Goal: Transaction & Acquisition: Purchase product/service

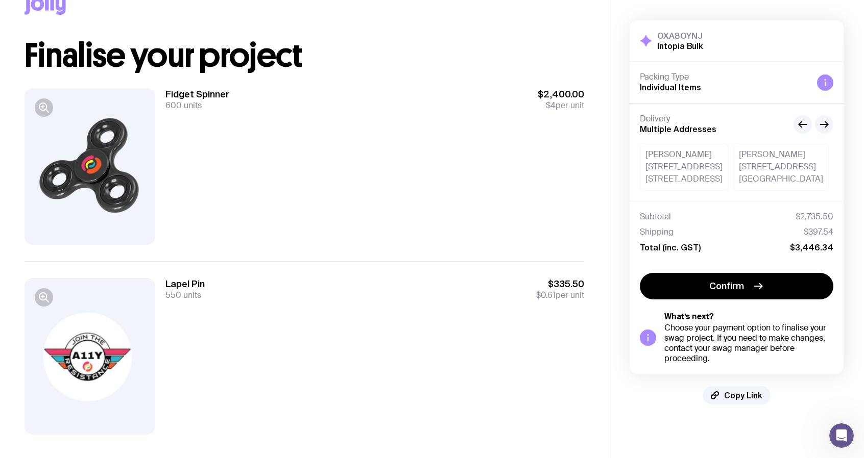
scroll to position [44, 0]
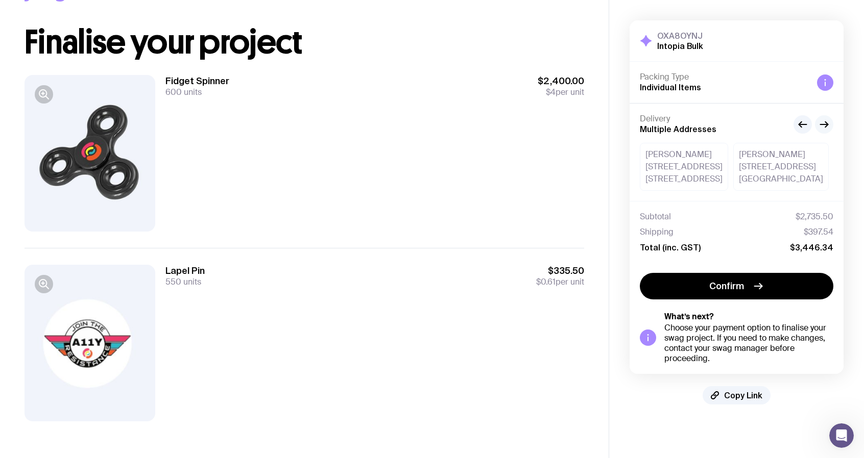
click at [824, 125] on icon "button" at bounding box center [824, 125] width 8 height 0
click at [806, 122] on icon "button" at bounding box center [802, 124] width 12 height 12
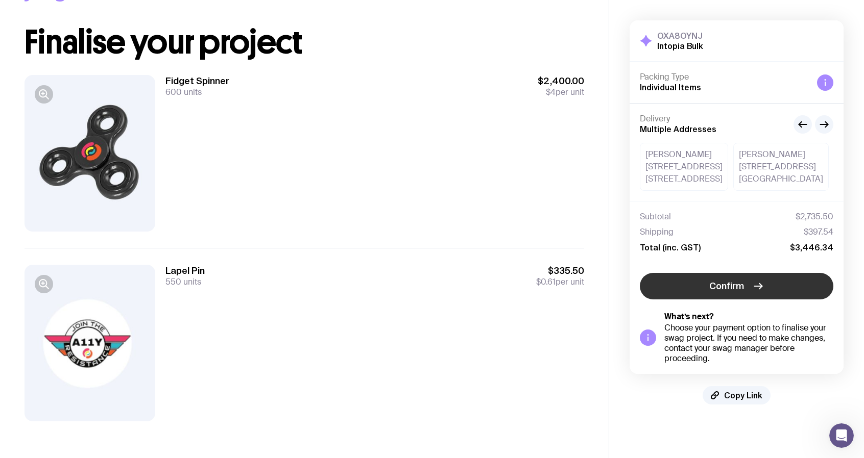
click at [750, 294] on button "Confirm" at bounding box center [736, 286] width 193 height 27
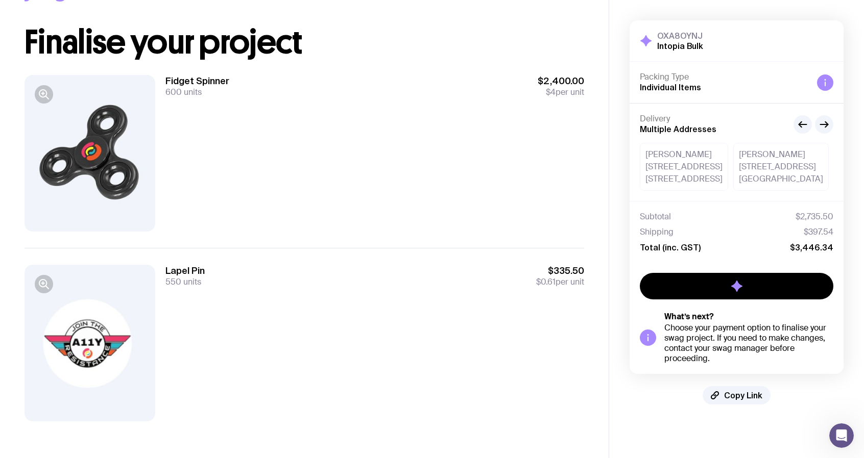
scroll to position [0, 0]
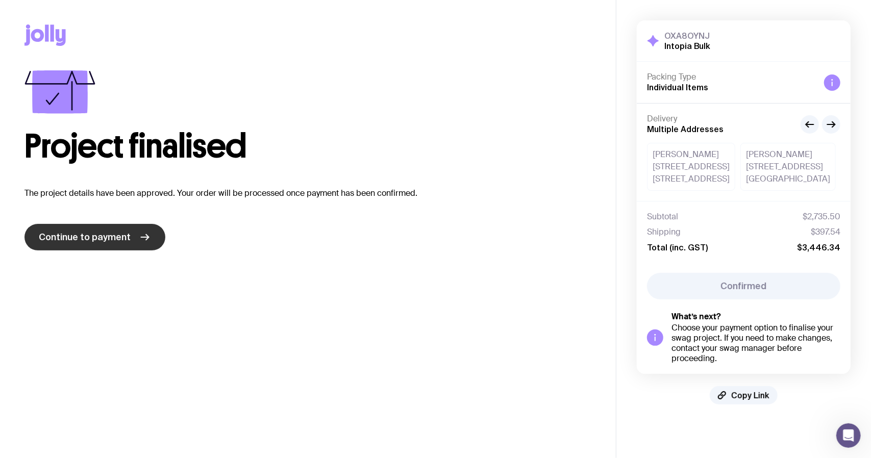
click at [105, 239] on span "Continue to payment" at bounding box center [85, 237] width 92 height 12
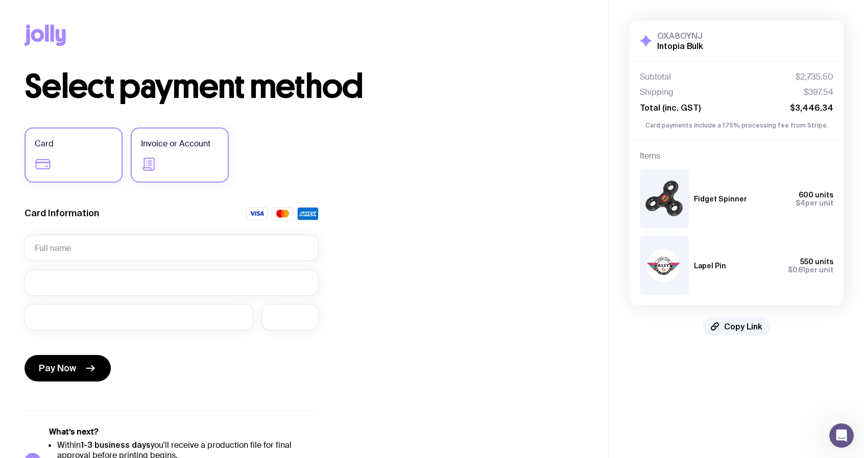
click at [168, 140] on span "Invoice or Account" at bounding box center [175, 144] width 69 height 12
click at [0, 0] on input "Invoice or Account" at bounding box center [0, 0] width 0 height 0
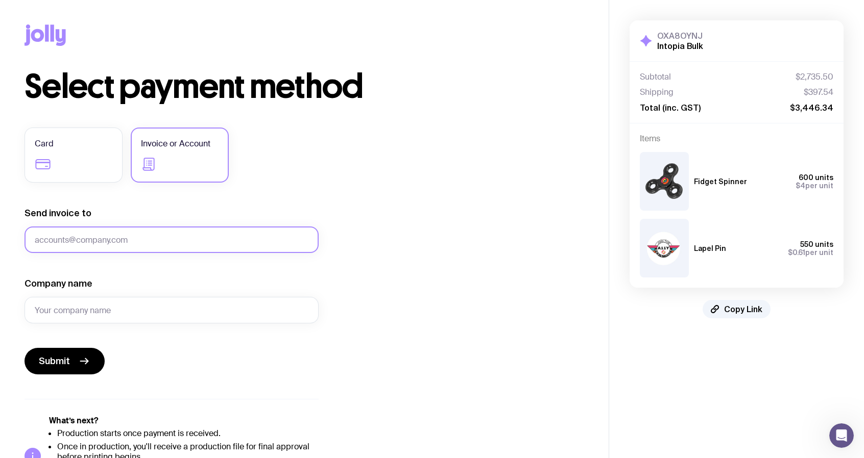
click at [152, 241] on input "Send invoice to" at bounding box center [172, 240] width 294 height 27
click at [142, 231] on input "Send invoice to" at bounding box center [172, 240] width 294 height 27
type input "[EMAIL_ADDRESS][DOMAIN_NAME]"
click at [154, 305] on input "Company name" at bounding box center [172, 310] width 294 height 27
type input "N"
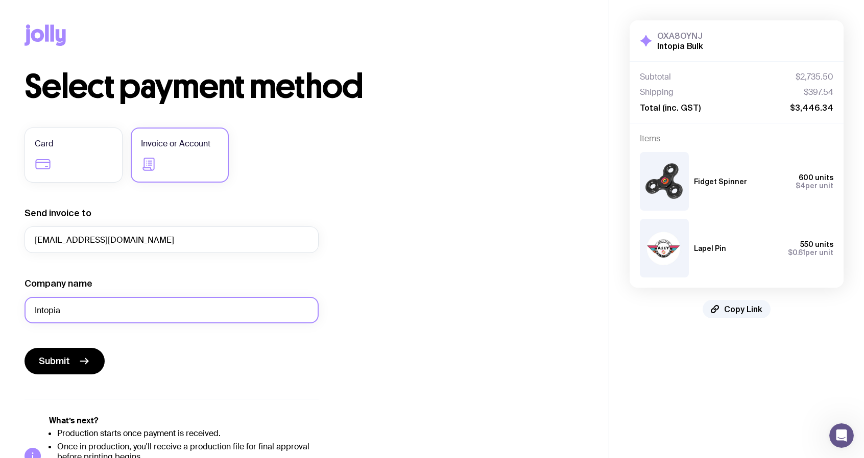
scroll to position [47, 0]
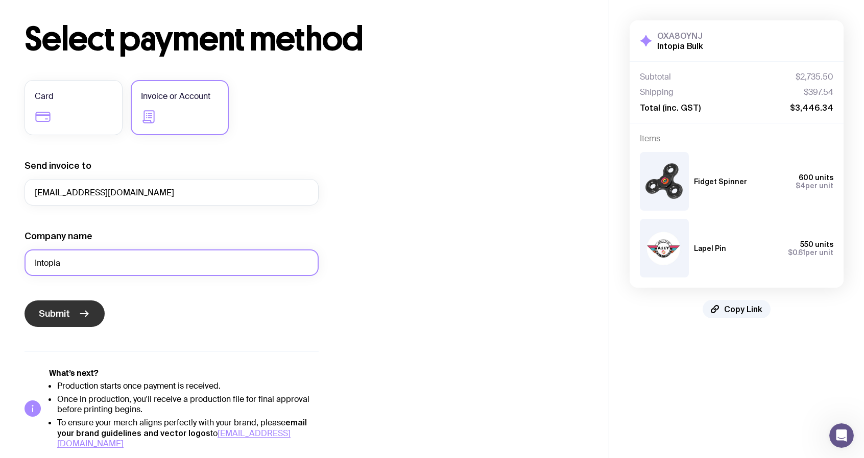
type input "Intopia"
click at [71, 315] on button "Submit" at bounding box center [65, 314] width 80 height 27
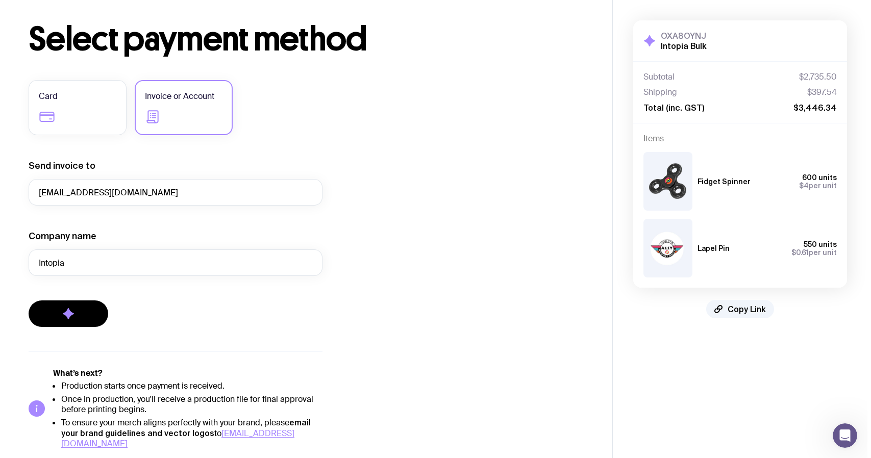
scroll to position [0, 0]
